Goal: Navigation & Orientation: Find specific page/section

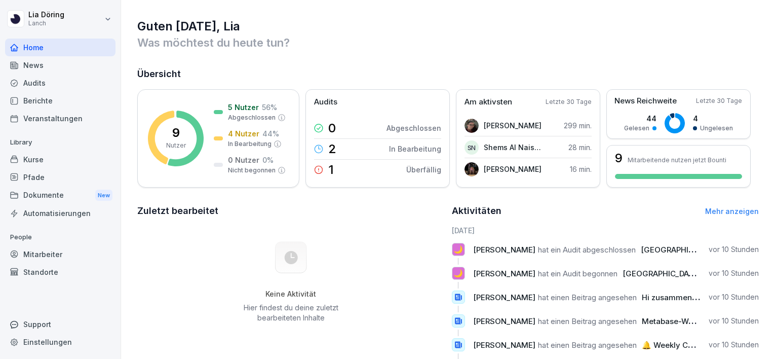
click at [44, 68] on div "News" at bounding box center [60, 65] width 110 height 18
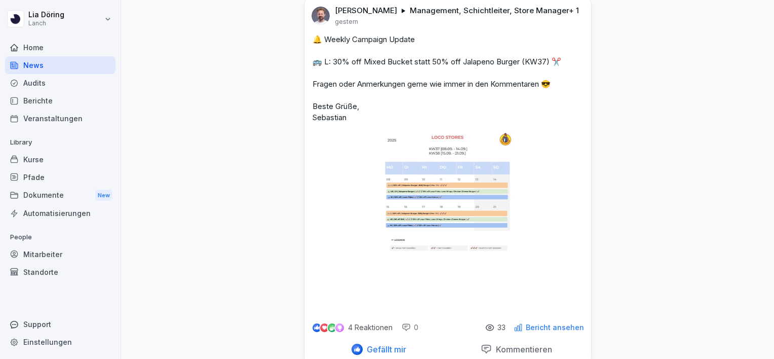
scroll to position [274, 0]
click at [453, 206] on img at bounding box center [448, 221] width 131 height 180
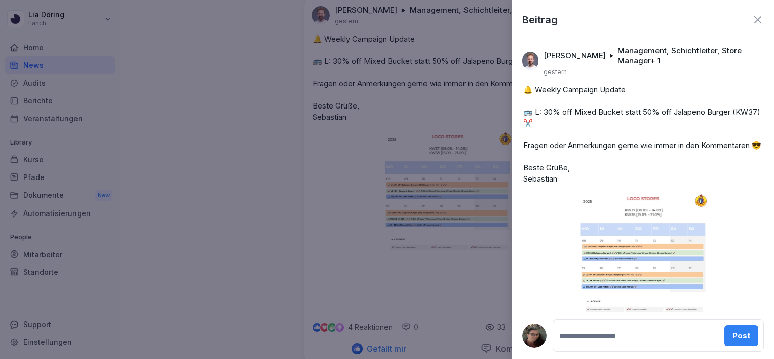
click at [625, 253] on img at bounding box center [643, 283] width 131 height 180
click at [752, 22] on icon at bounding box center [758, 20] width 12 height 12
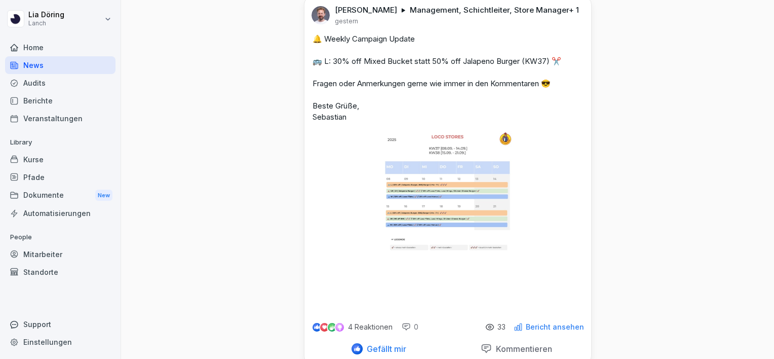
click at [540, 331] on p "Bericht ansehen" at bounding box center [555, 327] width 58 height 8
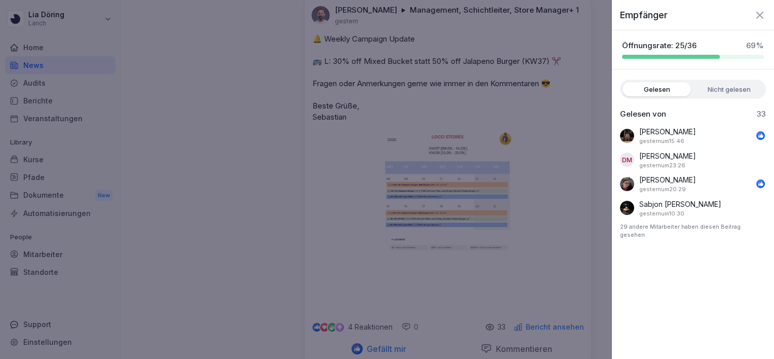
click at [762, 16] on icon "button" at bounding box center [760, 15] width 12 height 12
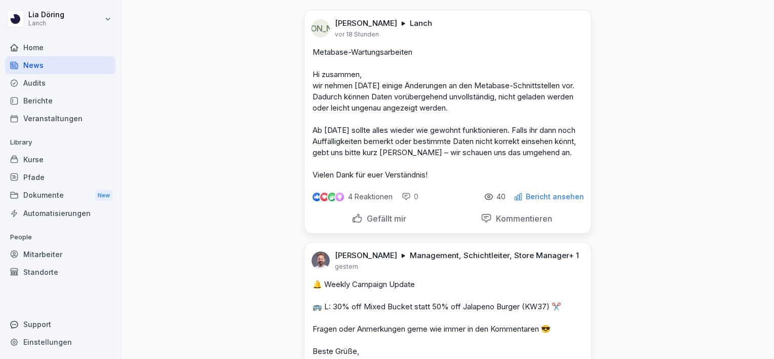
scroll to position [0, 0]
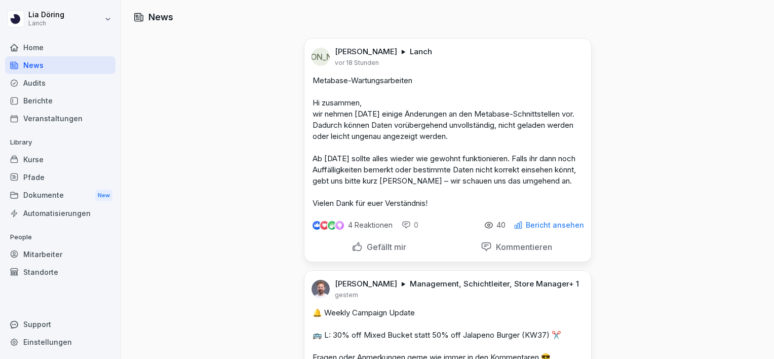
click at [482, 176] on p "Metabase-Wartungsarbeiten Hi zusammen, wir nehmen [DATE] einige Änderungen an d…" at bounding box center [448, 142] width 271 height 134
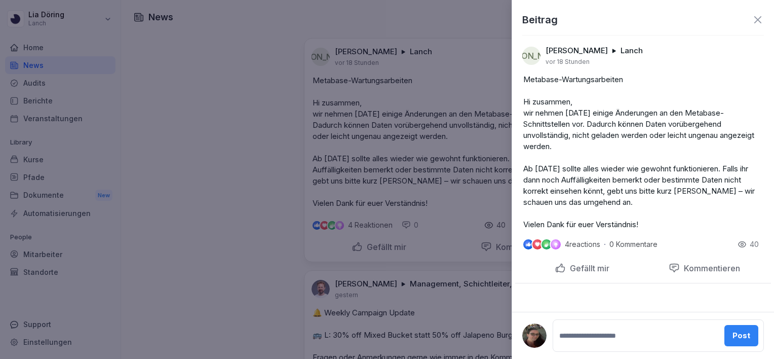
click at [758, 22] on icon at bounding box center [758, 20] width 12 height 12
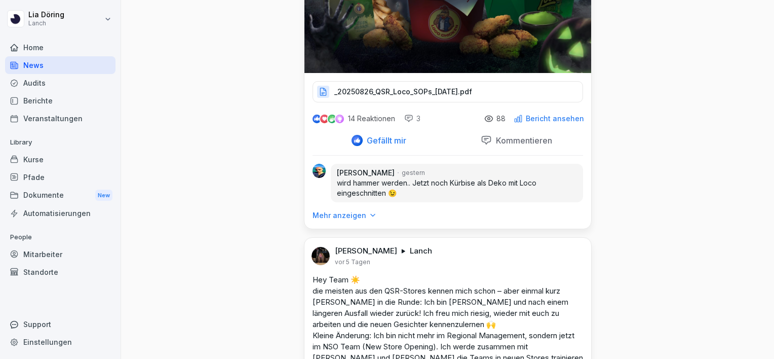
scroll to position [1958, 0]
click at [44, 200] on div "Dokumente New" at bounding box center [60, 195] width 110 height 19
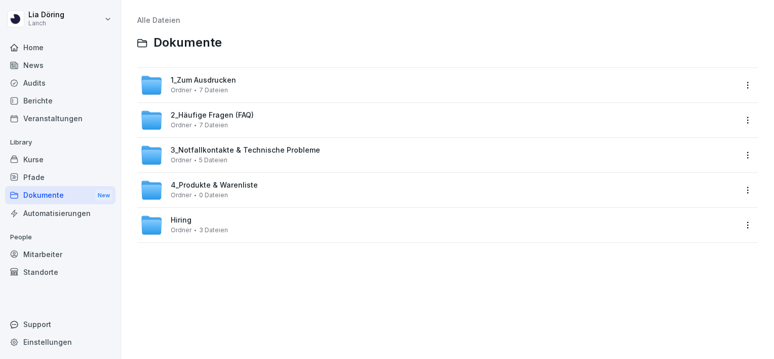
click at [184, 222] on span "Hiring" at bounding box center [181, 220] width 21 height 9
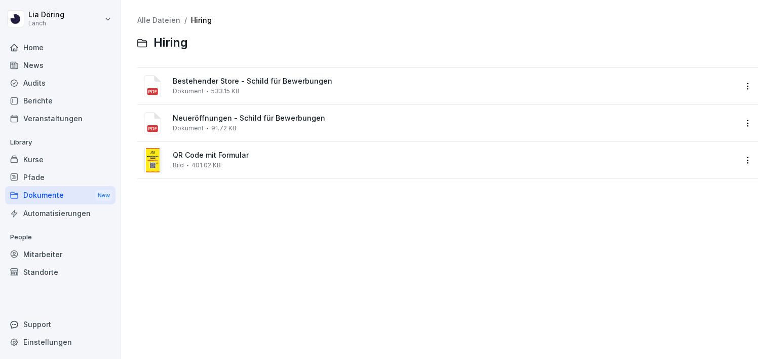
click at [195, 156] on span "QR Code mit Formular" at bounding box center [455, 155] width 564 height 9
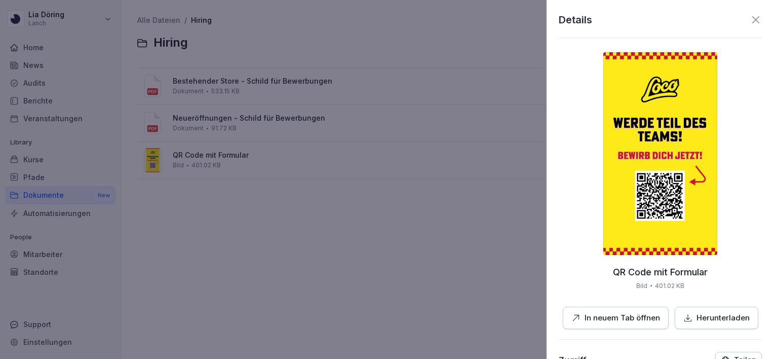
click at [752, 18] on icon at bounding box center [756, 20] width 12 height 12
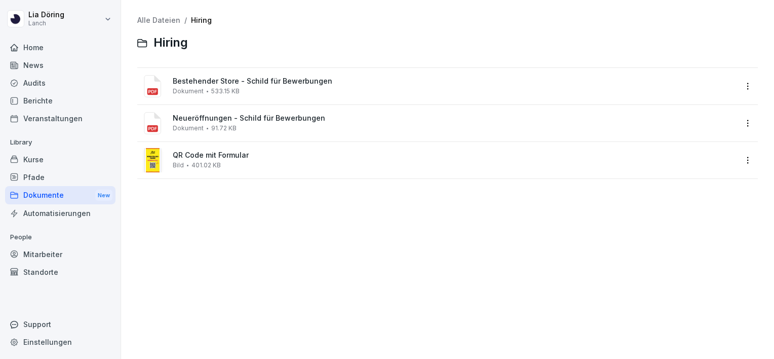
click at [250, 81] on span "Bestehender Store - Schild für Bewerbungen" at bounding box center [455, 81] width 564 height 9
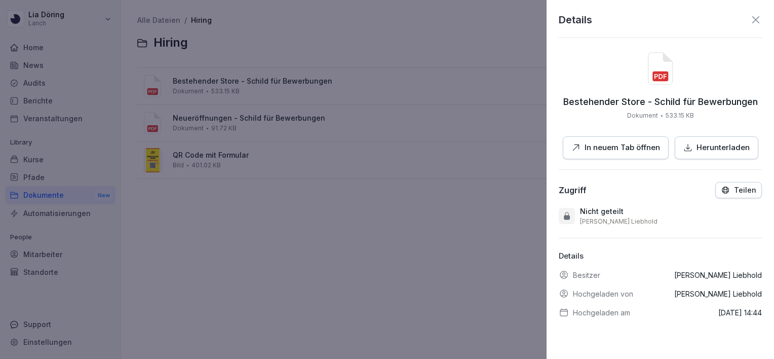
click at [617, 145] on p "In neuem Tab öffnen" at bounding box center [623, 148] width 76 height 12
click at [750, 22] on icon at bounding box center [756, 20] width 12 height 12
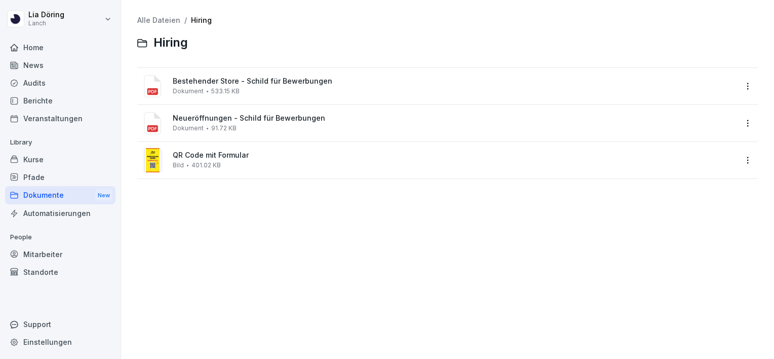
click at [43, 256] on div "Mitarbeiter" at bounding box center [60, 254] width 110 height 18
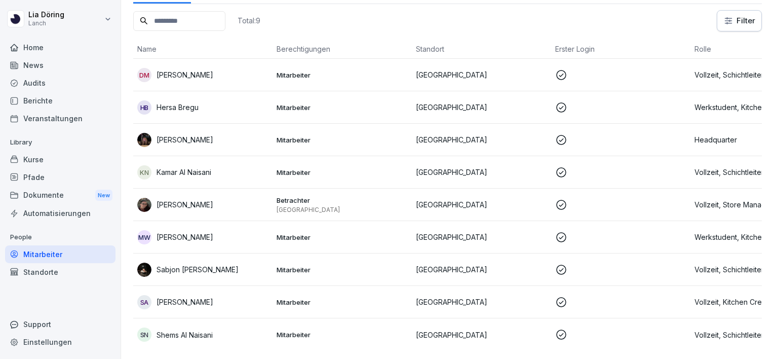
scroll to position [67, 0]
